Goal: Navigation & Orientation: Find specific page/section

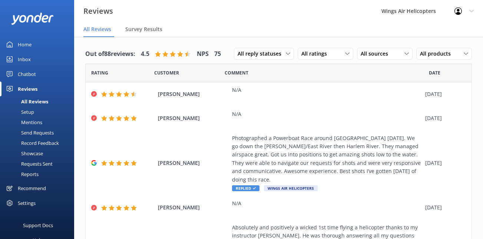
click at [33, 161] on div "Requests Sent" at bounding box center [28, 164] width 48 height 10
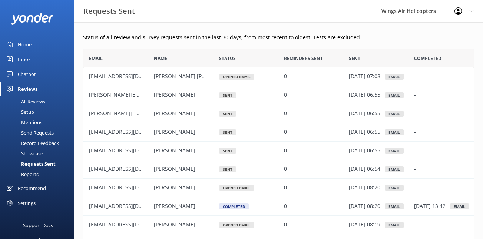
scroll to position [205, 391]
click at [30, 103] on div "All Reviews" at bounding box center [24, 101] width 41 height 10
